Goal: Transaction & Acquisition: Obtain resource

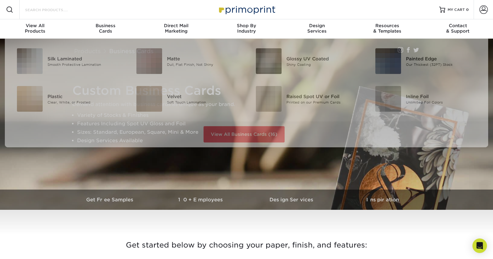
click at [65, 11] on input "Search Products" at bounding box center [53, 9] width 59 height 7
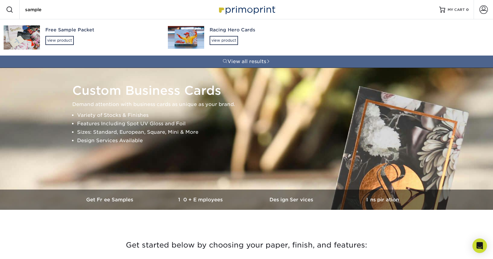
type input "sample"
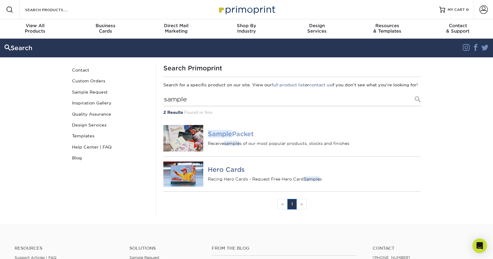
click at [236, 144] on div "Sample Packet Receive sample s of our most popular products, stocks and finishes" at bounding box center [314, 139] width 213 height 16
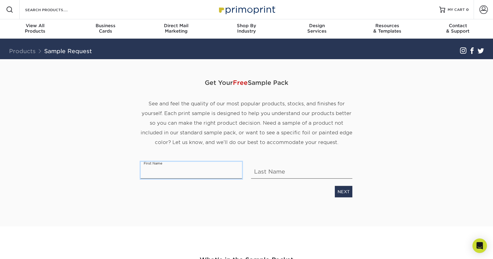
click at [189, 173] on input "text" at bounding box center [191, 170] width 101 height 17
type input "Dina"
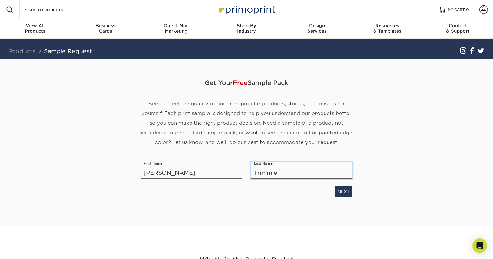
type input "Trimmier"
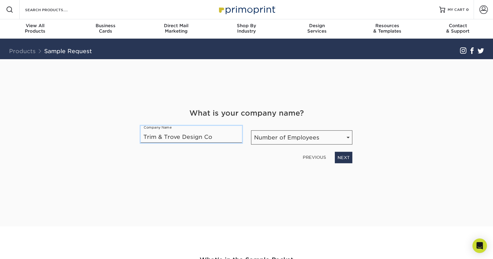
type input "Trim & Trove Design Co"
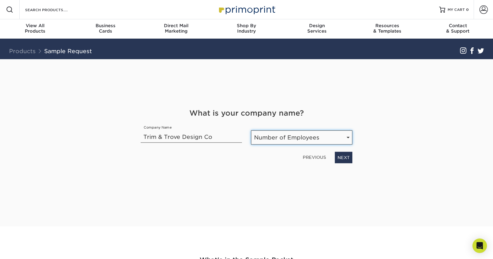
click at [284, 131] on select "Number of Employees Self-employed 1-10 employees 11-50 employees 51-200 employe…" at bounding box center [301, 138] width 101 height 14
select select "1-10"
click at [251, 131] on select "Number of Employees Self-employed 1-10 employees 11-50 employees 51-200 employe…" at bounding box center [301, 138] width 101 height 14
click at [344, 164] on div "Get Your Free Sample Pack See and feel the quality of our most popular products…" at bounding box center [247, 135] width 212 height 153
click at [344, 158] on link "NEXT" at bounding box center [344, 157] width 18 height 11
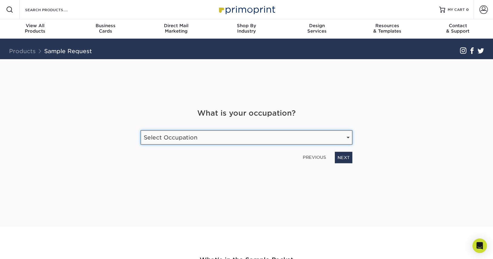
click at [242, 142] on select "Select Occupation Agency Automotive Blogger Cleaning Services Construction Educ…" at bounding box center [247, 138] width 212 height 14
select select "Graphic Designer / Freelance"
click at [141, 131] on select "Select Occupation Agency Automotive Blogger Cleaning Services Construction Educ…" at bounding box center [247, 138] width 212 height 14
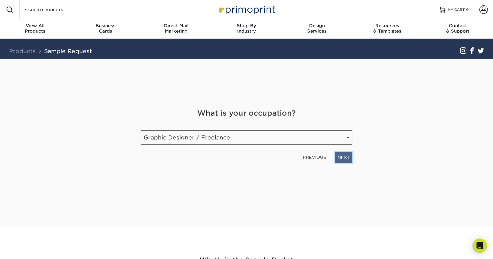
click at [350, 158] on link "NEXT" at bounding box center [344, 157] width 18 height 11
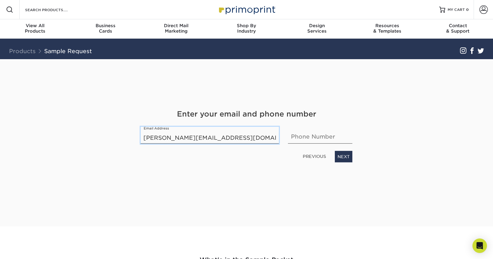
type input "dina@trimandtrove.com"
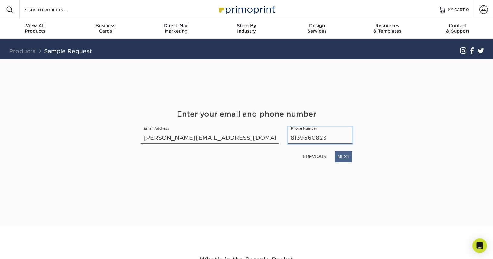
type input "8139560823"
click at [340, 151] on div "PREVIOUS NEXT" at bounding box center [246, 156] width 221 height 14
click at [342, 159] on link "NEXT" at bounding box center [344, 156] width 18 height 11
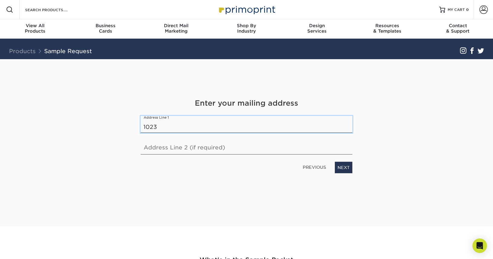
type input "1023 Lake Charles Circle"
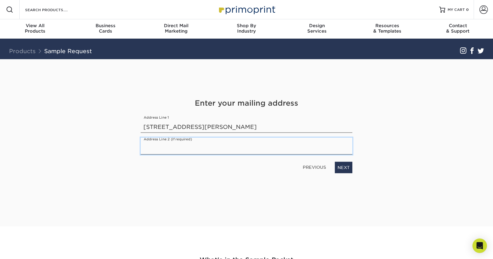
click at [284, 148] on input "text" at bounding box center [247, 146] width 212 height 17
type input "Lutz, FL 33548"
click at [351, 168] on link "NEXT" at bounding box center [344, 167] width 18 height 11
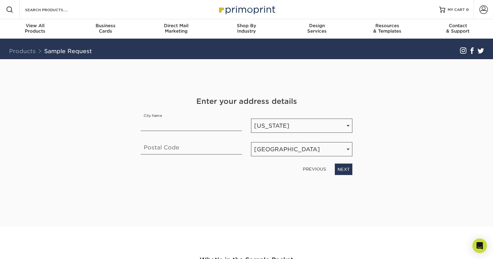
click at [318, 168] on link "PREVIOUS" at bounding box center [314, 169] width 28 height 10
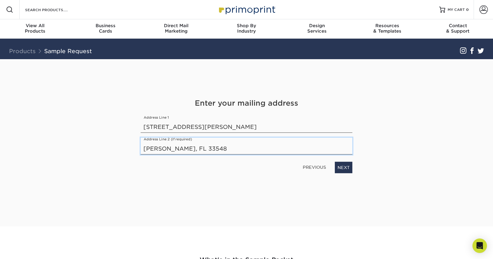
click at [169, 150] on input "Lutz, FL 33548" at bounding box center [247, 146] width 212 height 17
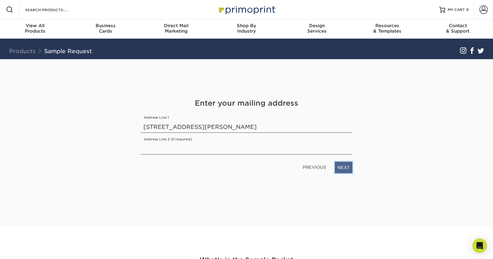
click at [344, 170] on link "NEXT" at bounding box center [344, 167] width 18 height 11
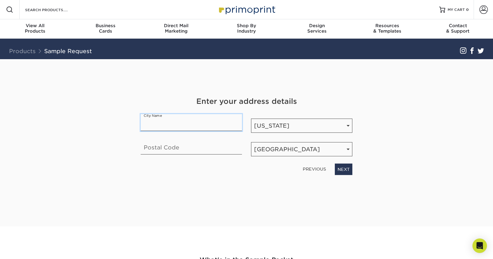
click at [176, 130] on input "text" at bounding box center [191, 122] width 101 height 17
type input "Lutz"
type input "33548"
click at [346, 169] on link "NEXT" at bounding box center [344, 169] width 18 height 11
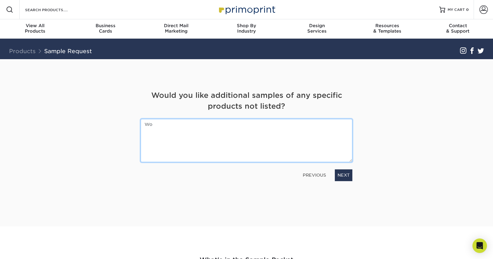
type textarea "W"
type textarea "Looking for business card samples and custom folder samples. Thanks so much!"
click at [315, 125] on textarea "Looking for business card samples and custom folder samples. Thanks so much!" at bounding box center [247, 140] width 212 height 43
click at [331, 126] on textarea "Looking for business card samples and custom folder samples. Thanks so much!" at bounding box center [247, 140] width 212 height 43
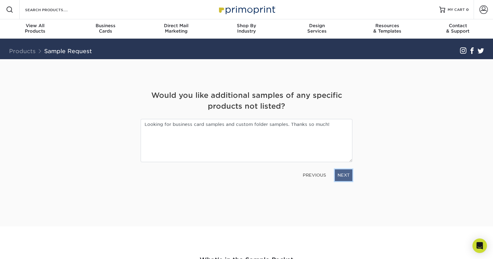
click at [344, 173] on link "NEXT" at bounding box center [344, 175] width 18 height 11
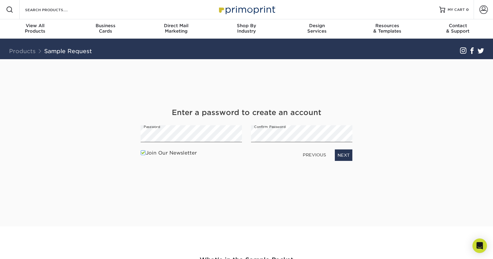
click at [166, 156] on label "Join Our Newsletter" at bounding box center [169, 153] width 56 height 7
click at [0, 0] on input "Join Our Newsletter" at bounding box center [0, 0] width 0 height 0
click at [341, 152] on link "NEXT" at bounding box center [344, 155] width 18 height 11
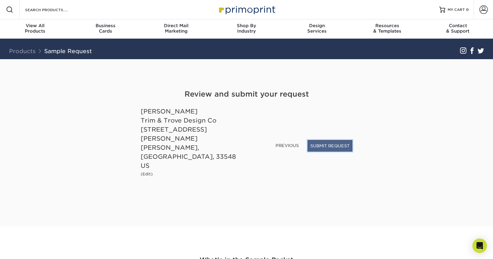
click at [332, 152] on button "SUBMIT REQUEST" at bounding box center [329, 145] width 45 height 11
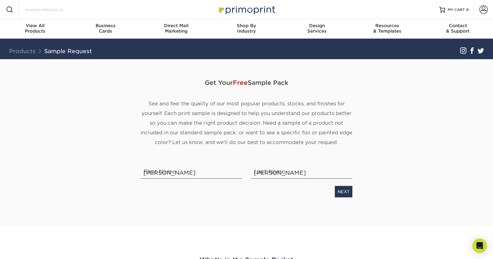
click at [35, 12] on input "Search Products" at bounding box center [53, 9] width 59 height 7
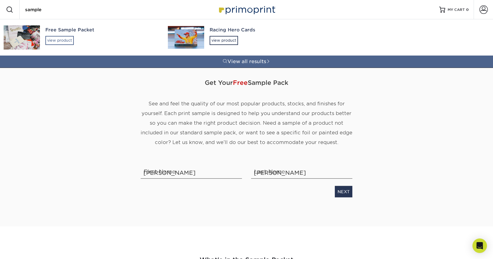
type input "sample"
click at [70, 41] on div "view product" at bounding box center [59, 40] width 28 height 9
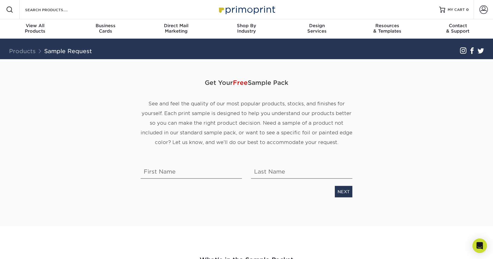
click at [42, 16] on div "Search Products" at bounding box center [52, 9] width 64 height 19
click at [40, 10] on input "Search Products" at bounding box center [53, 9] width 59 height 7
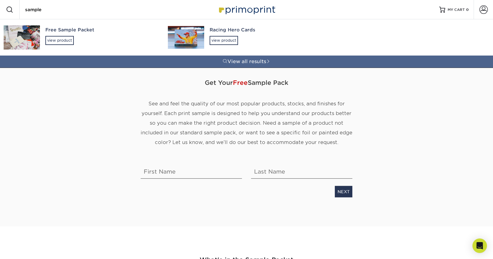
type input "sample"
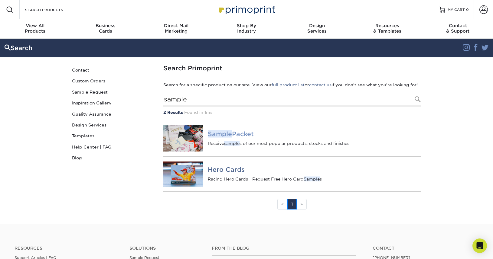
click at [179, 152] on img at bounding box center [183, 138] width 40 height 27
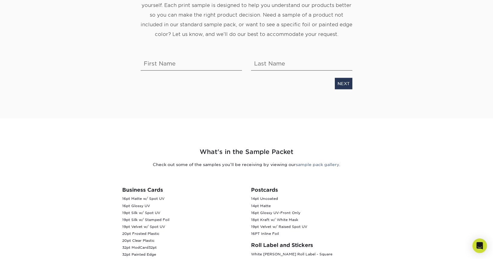
scroll to position [109, 0]
click at [327, 164] on link "sample pack gallery" at bounding box center [317, 164] width 43 height 5
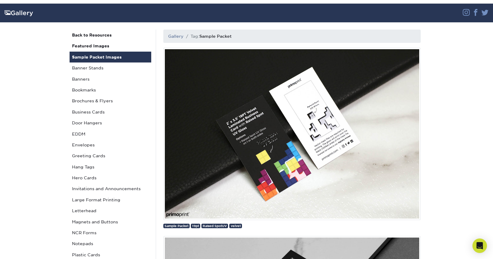
scroll to position [34, 0]
